Goal: Information Seeking & Learning: Learn about a topic

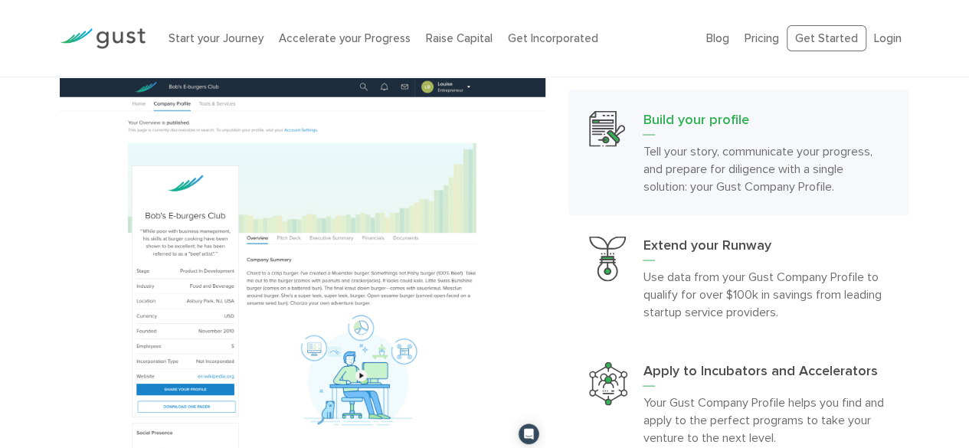
scroll to position [1411, 0]
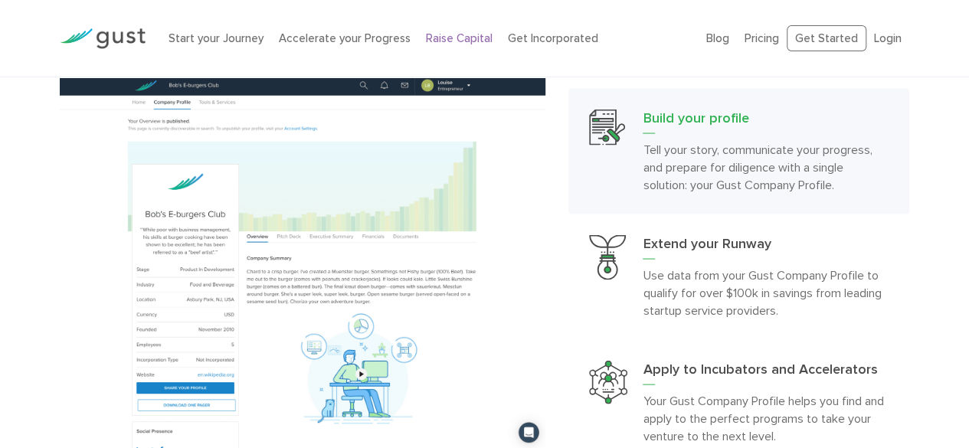
click at [451, 33] on link "Raise Capital" at bounding box center [459, 38] width 67 height 14
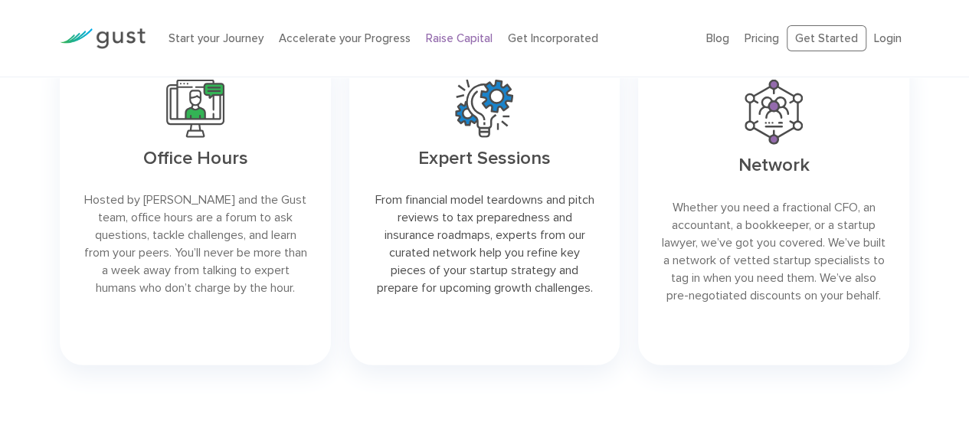
scroll to position [2018, 0]
click at [771, 38] on link "Pricing" at bounding box center [762, 38] width 34 height 14
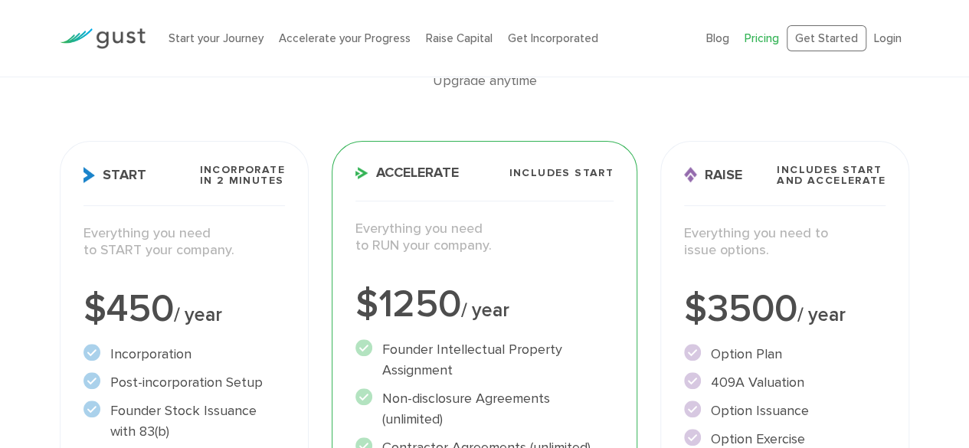
scroll to position [154, 0]
